Goal: Task Accomplishment & Management: Use online tool/utility

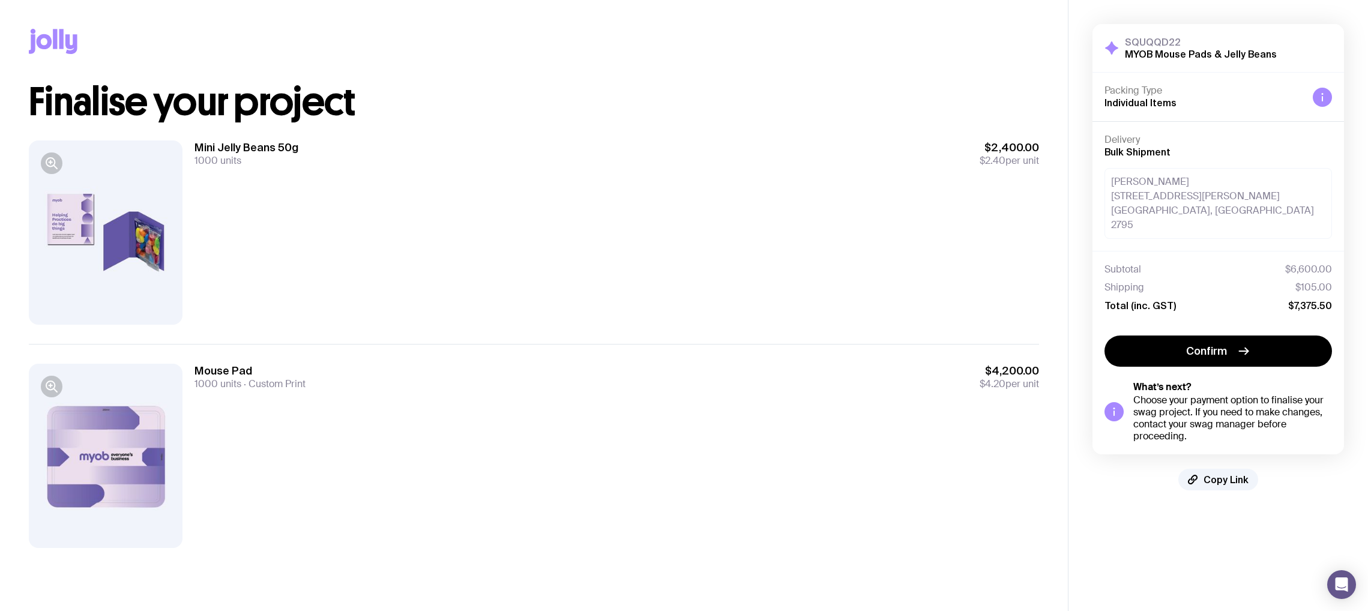
click at [128, 473] on div at bounding box center [106, 456] width 154 height 184
click at [83, 240] on div at bounding box center [106, 232] width 154 height 184
click at [1050, 526] on div "Copy Link Finalise your project Mini Jelly Beans 50g 1000 units $2,400.00 $2.40…" at bounding box center [534, 283] width 1068 height 567
click at [1189, 571] on aside "SQUQQD22 MYOB Mouse Pads & Jelly Beans Hide Details Packing Type Individual Ite…" at bounding box center [1218, 305] width 300 height 611
click at [107, 266] on div at bounding box center [106, 232] width 154 height 184
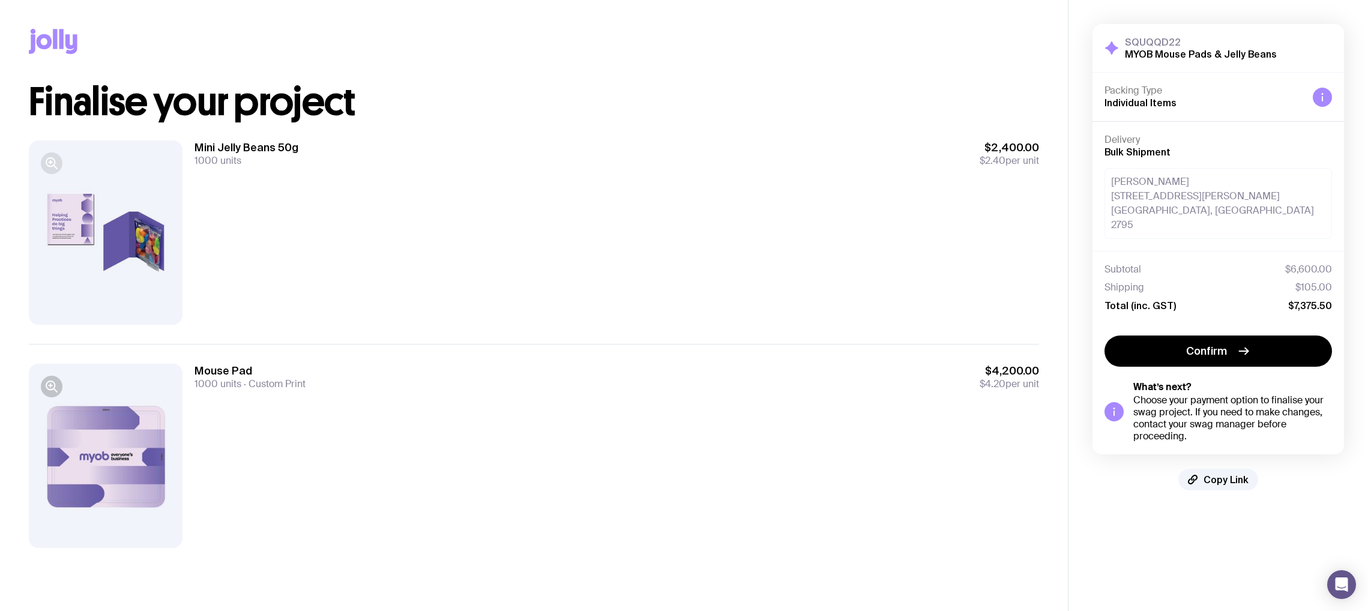
click at [46, 168] on icon "button" at bounding box center [51, 163] width 14 height 14
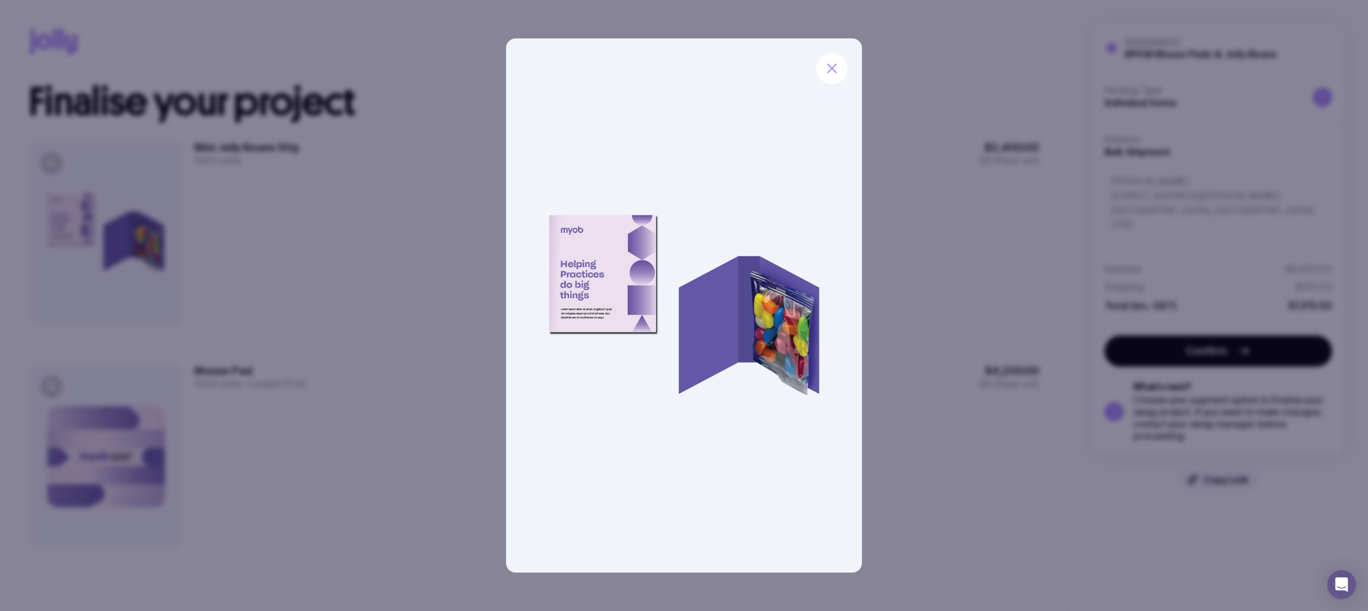
click at [611, 318] on img at bounding box center [684, 305] width 356 height 534
click at [837, 71] on icon "button" at bounding box center [832, 68] width 14 height 14
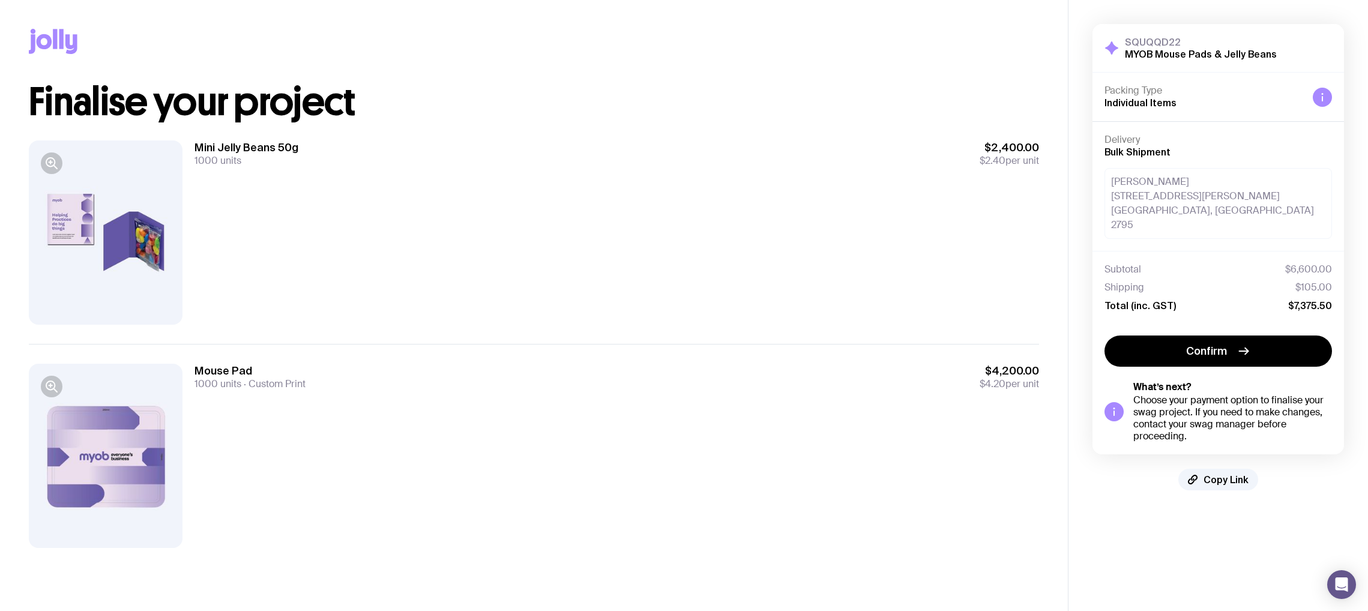
drag, startPoint x: 16, startPoint y: 606, endPoint x: 8, endPoint y: 606, distance: 7.2
click at [8, 606] on main "Copy Link Finalise your project Mini Jelly Beans 50g 1000 units $2,400.00 $2.40…" at bounding box center [534, 305] width 1068 height 611
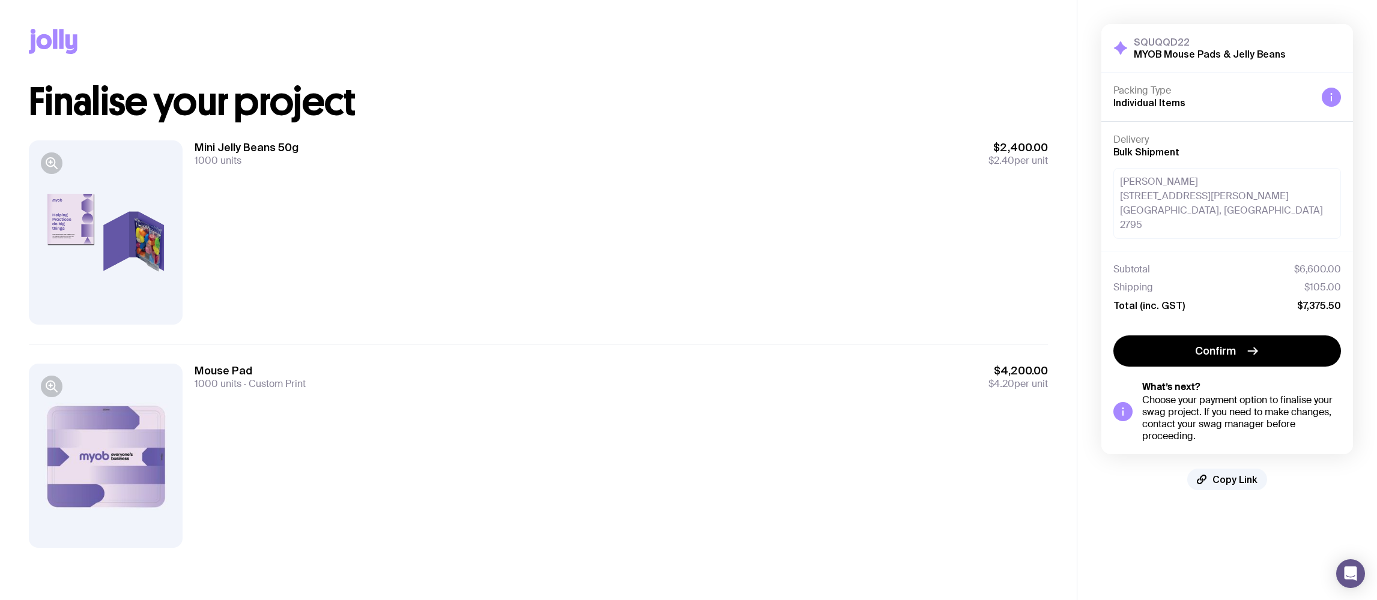
click at [59, 153] on div at bounding box center [52, 163] width 22 height 22
click at [57, 161] on icon "button" at bounding box center [51, 163] width 14 height 14
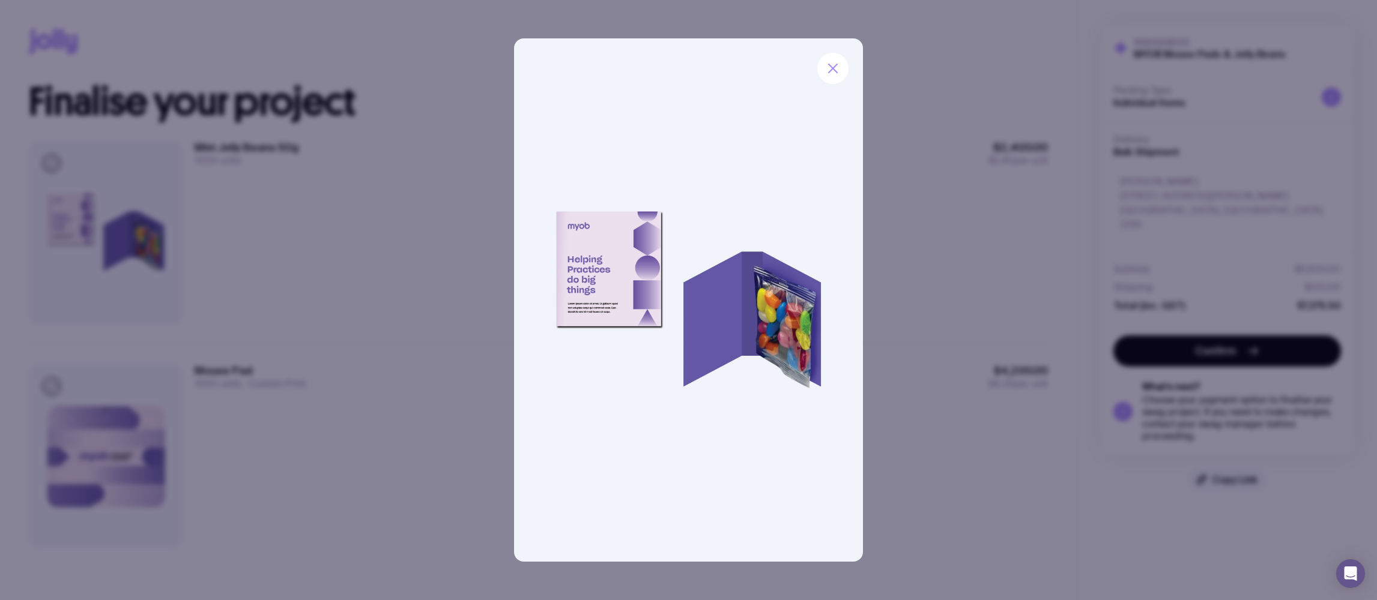
click at [331, 351] on div at bounding box center [688, 300] width 1377 height 600
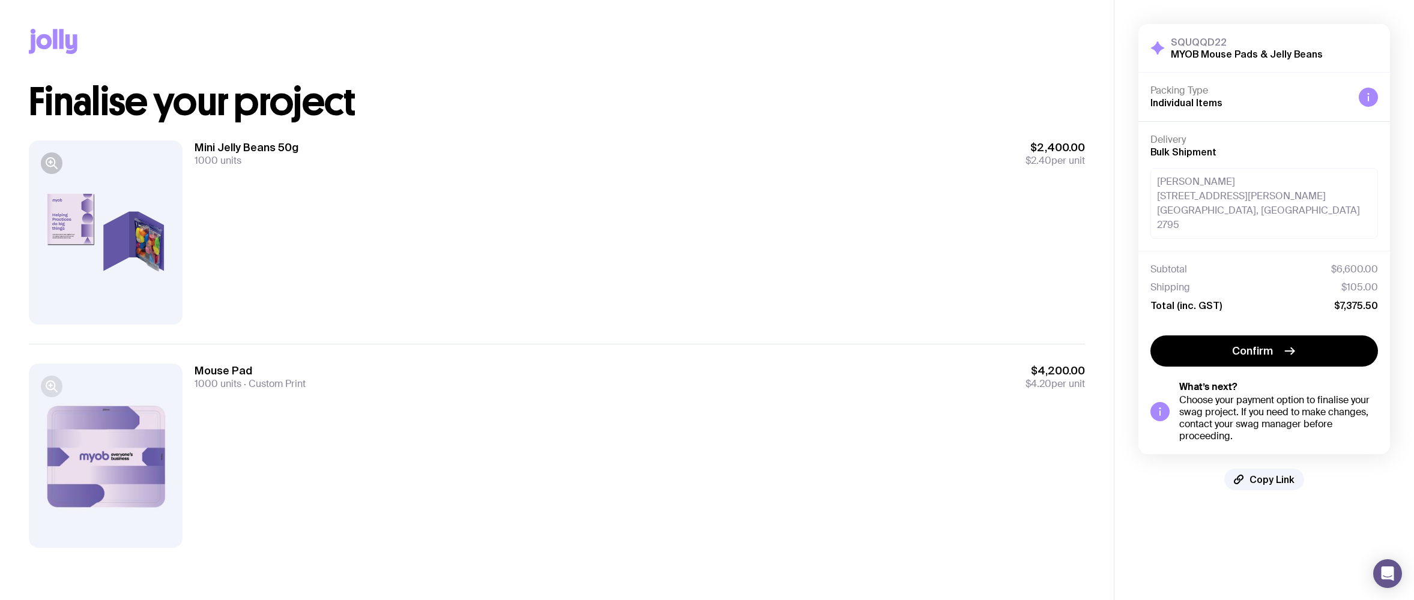
click at [50, 384] on icon "button" at bounding box center [50, 385] width 0 height 3
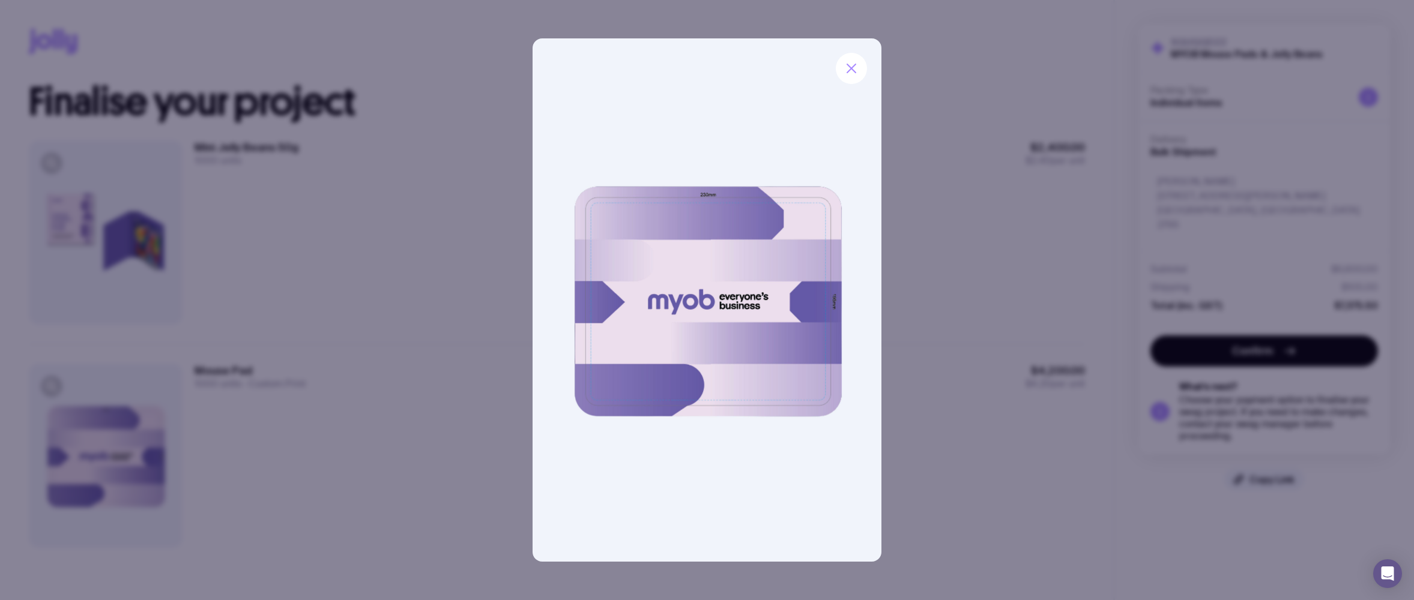
click at [899, 537] on div at bounding box center [707, 300] width 1414 height 600
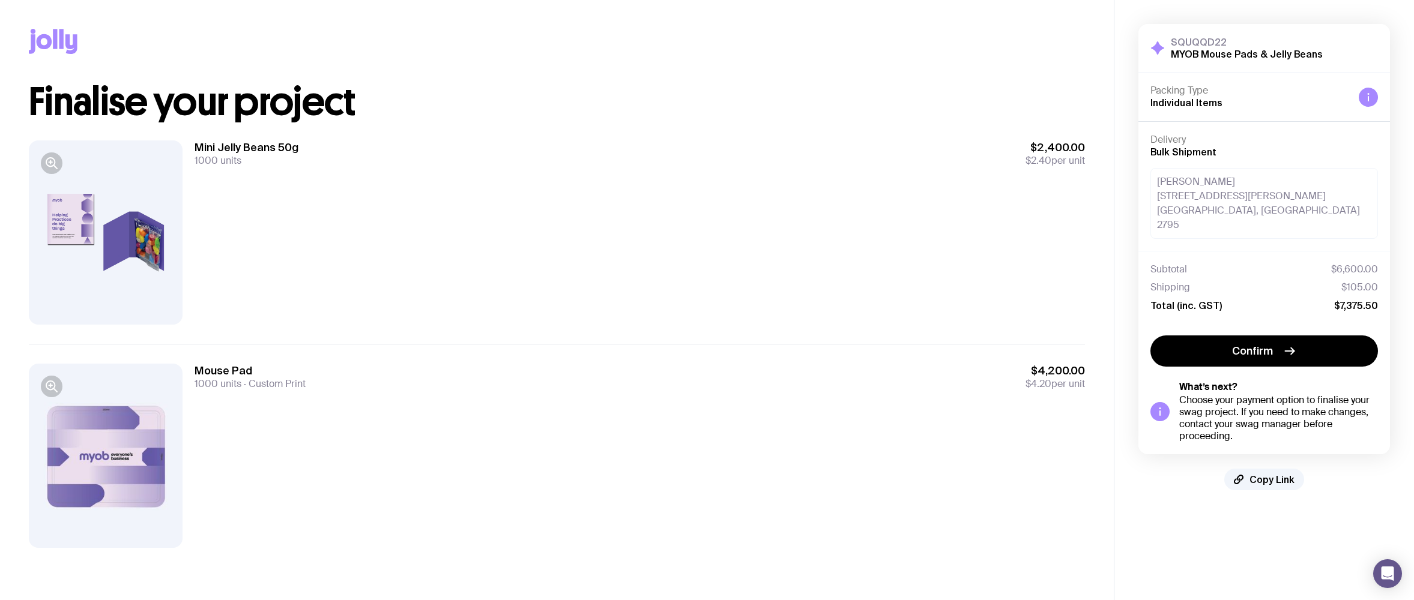
click at [62, 204] on div at bounding box center [106, 232] width 154 height 184
click at [71, 231] on div at bounding box center [106, 232] width 154 height 184
click at [53, 163] on icon "button" at bounding box center [51, 163] width 14 height 14
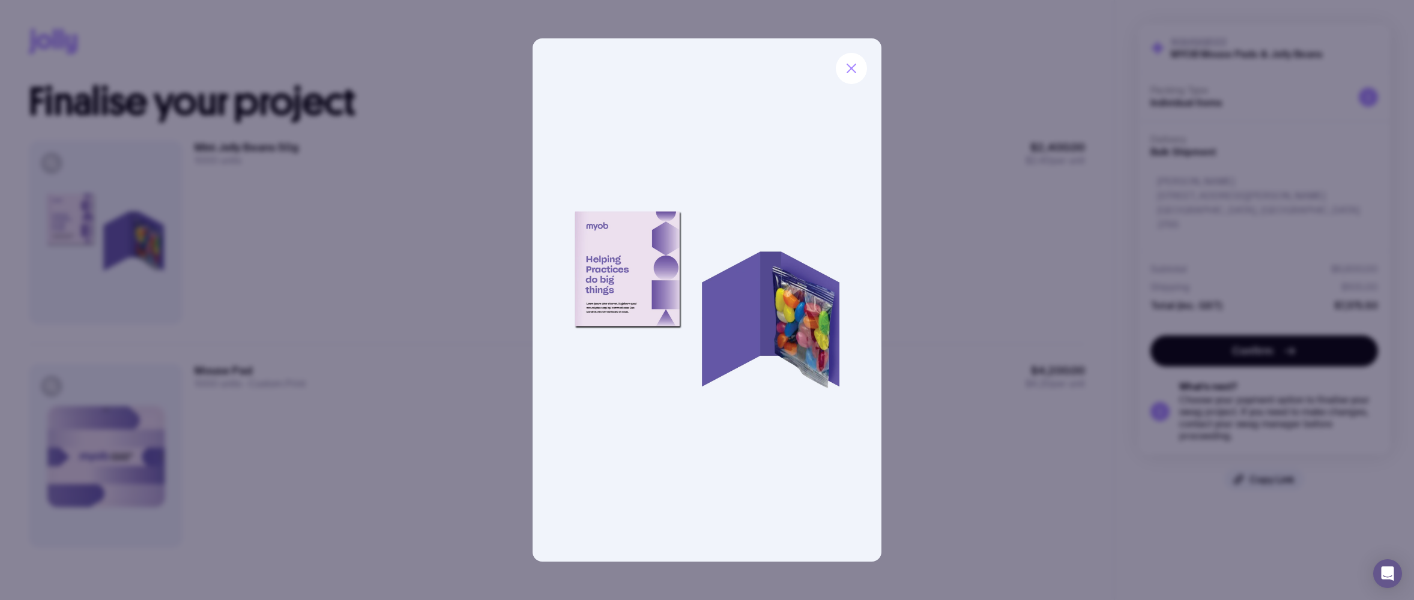
click at [907, 491] on div at bounding box center [707, 300] width 1414 height 600
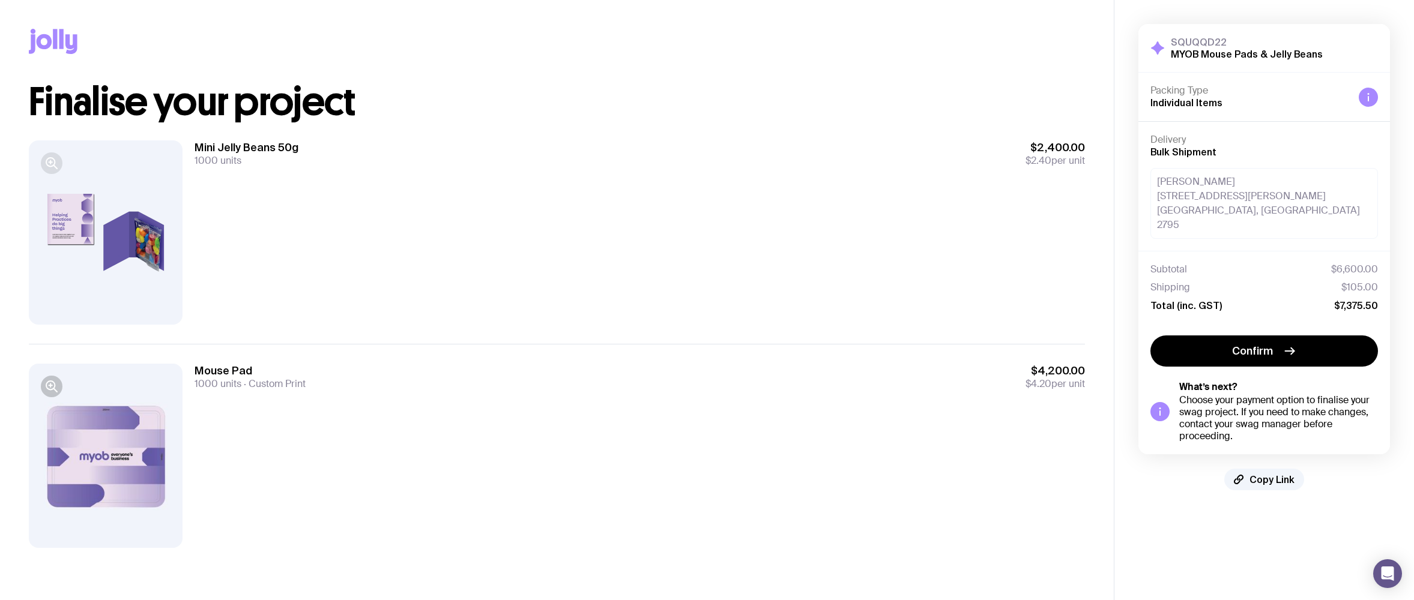
click at [47, 165] on icon "button" at bounding box center [50, 162] width 8 height 8
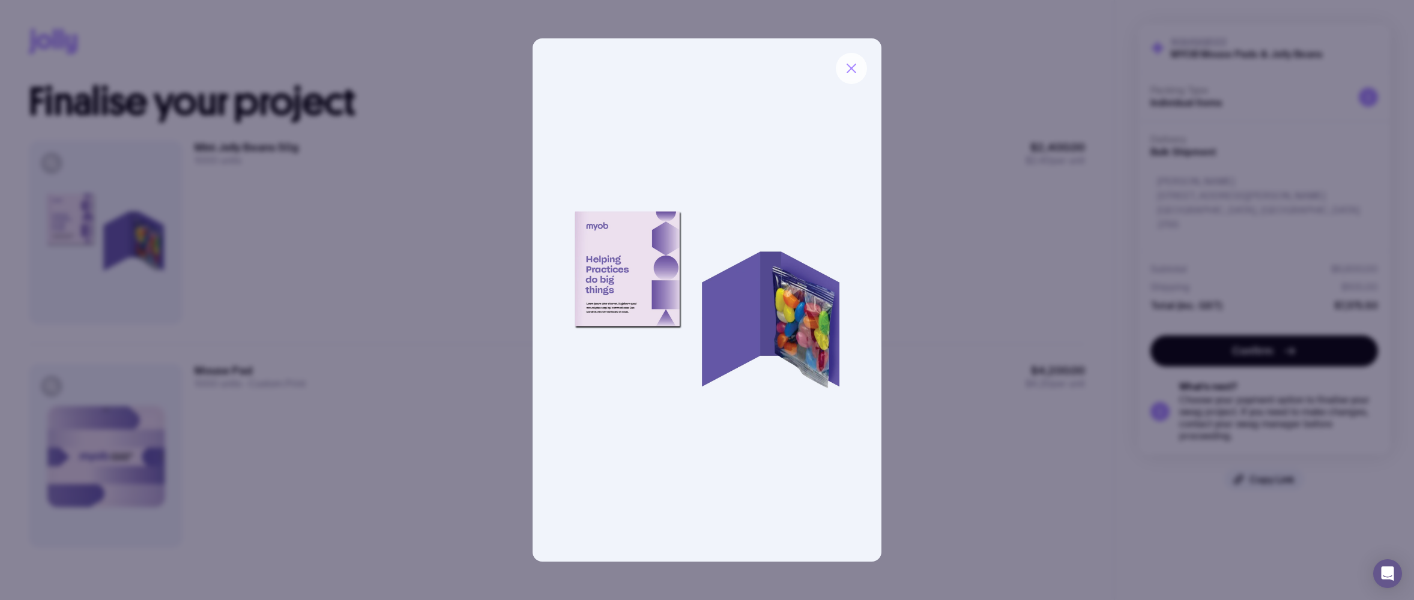
click at [850, 83] on button "button" at bounding box center [851, 68] width 31 height 31
